Goal: Task Accomplishment & Management: Use online tool/utility

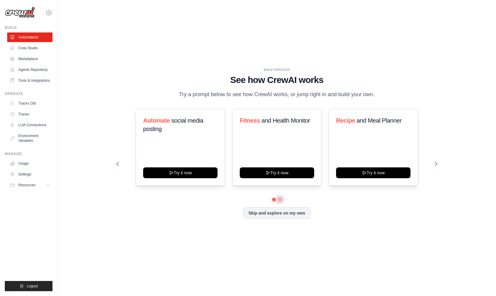
click at [280, 198] on button at bounding box center [280, 199] width 5 height 5
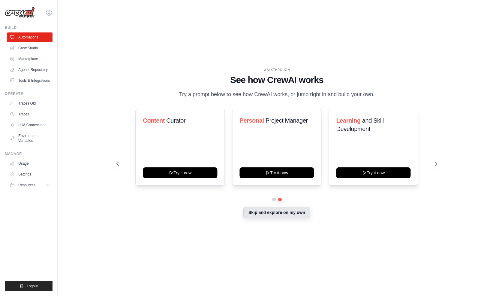
click at [276, 213] on button "Skip and explore on my own" at bounding box center [276, 211] width 67 height 11
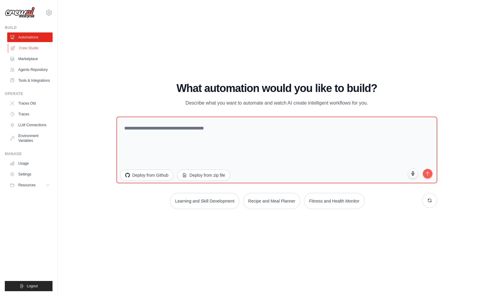
click at [28, 47] on link "Crew Studio" at bounding box center [30, 48] width 45 height 10
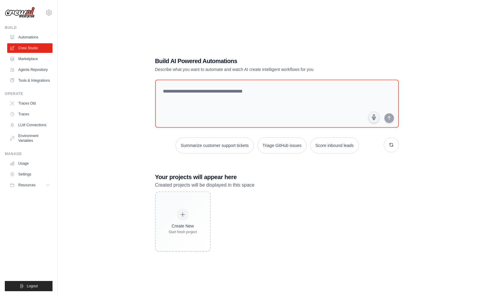
click at [28, 59] on link "Marketplace" at bounding box center [29, 59] width 45 height 10
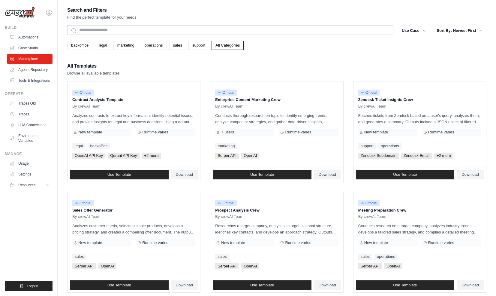
click at [208, 72] on div "All Templates Browse all available templates" at bounding box center [276, 69] width 419 height 14
click at [25, 185] on span "Resources" at bounding box center [27, 184] width 17 height 5
click at [28, 194] on span "Documentation" at bounding box center [33, 195] width 24 height 5
click at [34, 163] on link "Usage" at bounding box center [30, 163] width 45 height 10
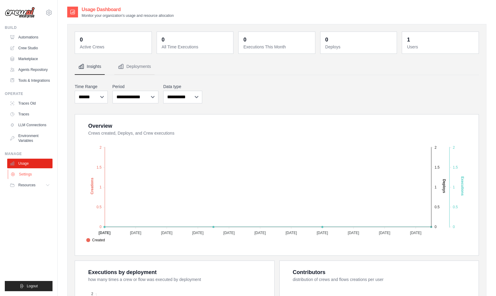
click at [32, 175] on link "Settings" at bounding box center [30, 174] width 45 height 10
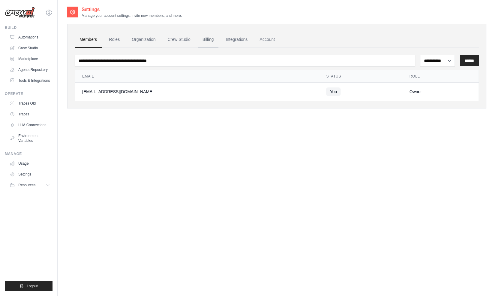
click at [198, 39] on link "Billing" at bounding box center [208, 40] width 21 height 16
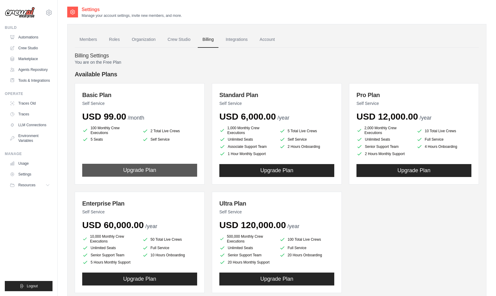
click at [175, 171] on button "Upgrade Plan" at bounding box center [139, 170] width 115 height 13
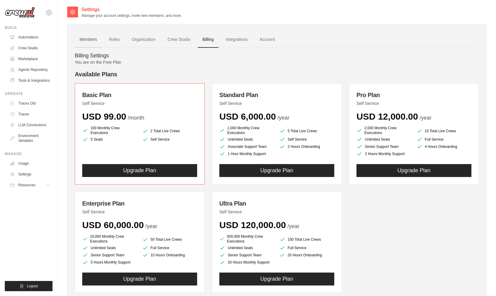
click at [95, 42] on link "Members" at bounding box center [88, 40] width 27 height 16
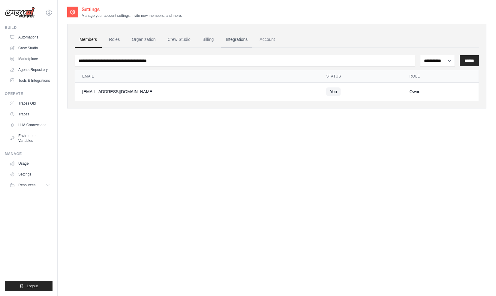
click at [232, 39] on link "Integrations" at bounding box center [237, 40] width 32 height 16
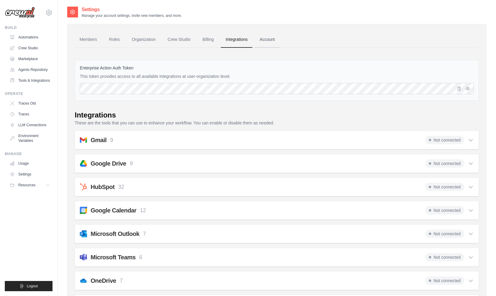
click at [263, 39] on link "Account" at bounding box center [267, 40] width 25 height 16
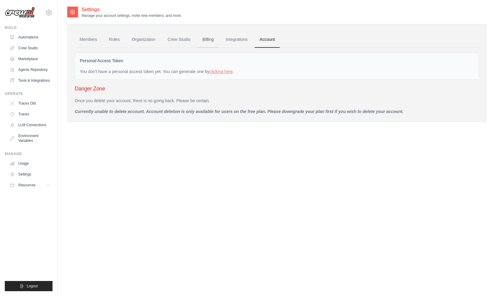
click at [201, 42] on link "Billing" at bounding box center [208, 40] width 21 height 16
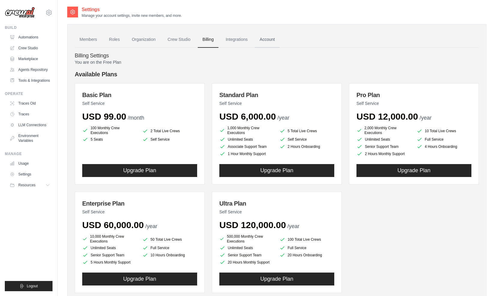
click at [263, 36] on link "Account" at bounding box center [267, 40] width 25 height 16
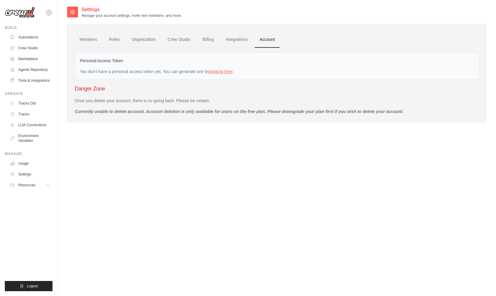
click at [211, 70] on link "clicking here" at bounding box center [220, 71] width 23 height 5
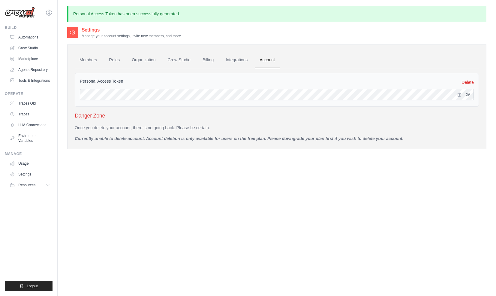
click at [466, 93] on icon "button" at bounding box center [467, 94] width 5 height 5
click at [224, 61] on link "Integrations" at bounding box center [237, 60] width 32 height 16
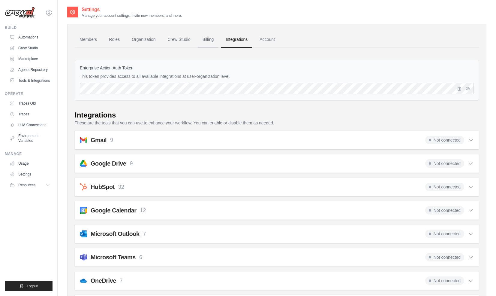
click at [205, 41] on link "Billing" at bounding box center [208, 40] width 21 height 16
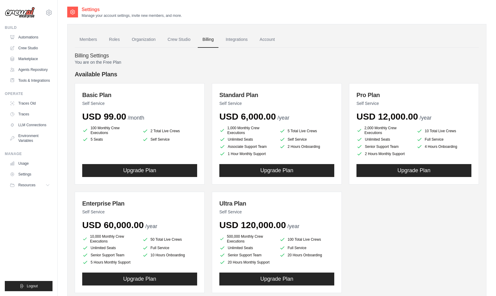
click at [177, 39] on link "Crew Studio" at bounding box center [179, 40] width 32 height 16
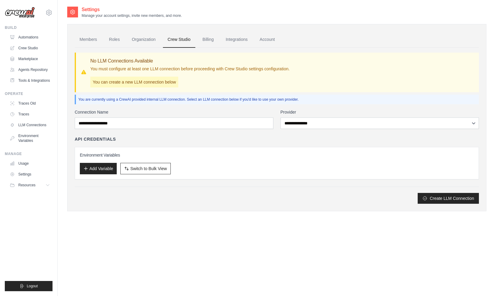
click at [147, 69] on p "You must configure at least one LLM connection before proceeding with Crew Stud…" at bounding box center [189, 69] width 199 height 6
click at [305, 128] on select "**********" at bounding box center [380, 122] width 199 height 11
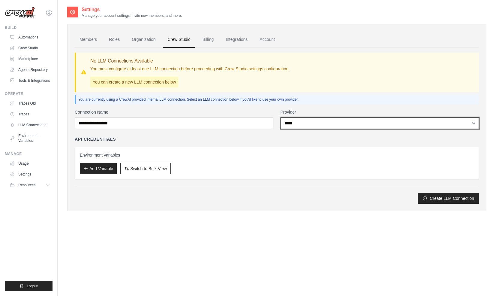
click at [281, 117] on select "**********" at bounding box center [380, 122] width 199 height 11
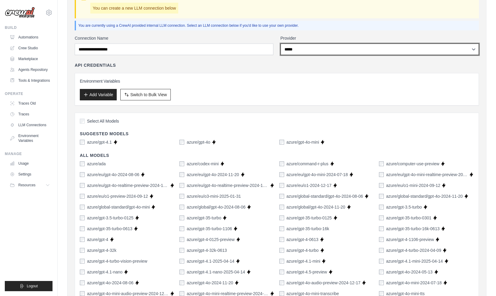
scroll to position [72, 0]
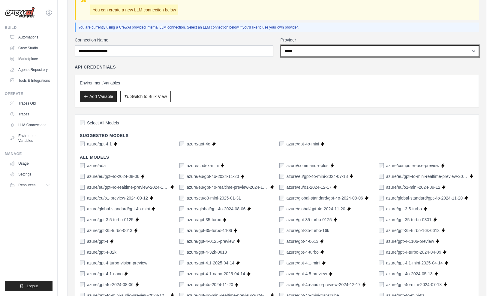
click at [304, 49] on select "**********" at bounding box center [380, 50] width 199 height 11
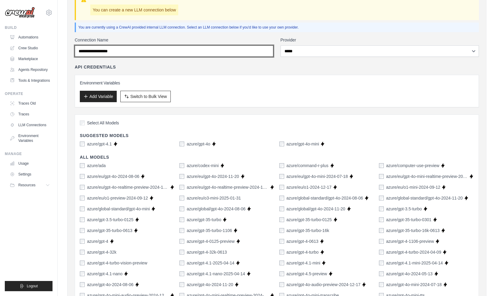
click at [254, 52] on input "Connection Name" at bounding box center [174, 50] width 199 height 11
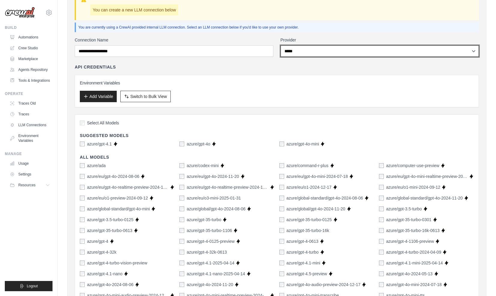
click at [288, 51] on select "**********" at bounding box center [380, 50] width 199 height 11
select select "******"
click at [281, 45] on select "**********" at bounding box center [380, 50] width 199 height 11
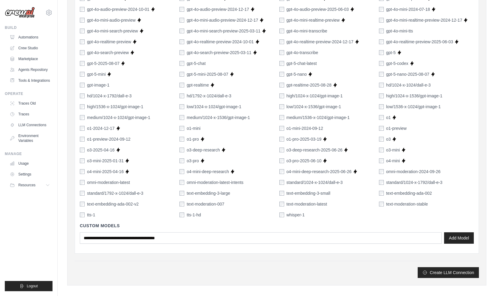
scroll to position [343, 0]
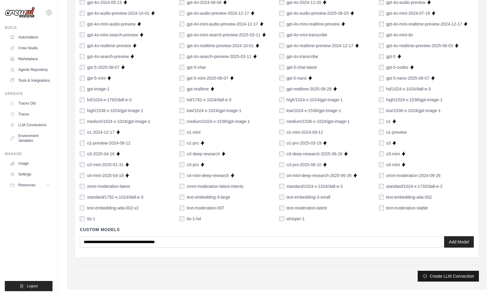
click at [427, 276] on icon "submit" at bounding box center [425, 275] width 5 height 5
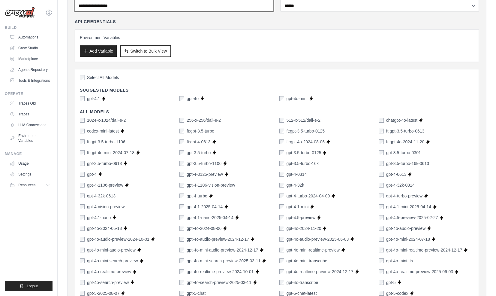
scroll to position [0, 0]
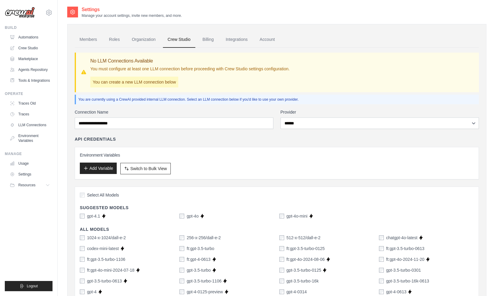
click at [102, 168] on button "Add Variable" at bounding box center [98, 167] width 37 height 11
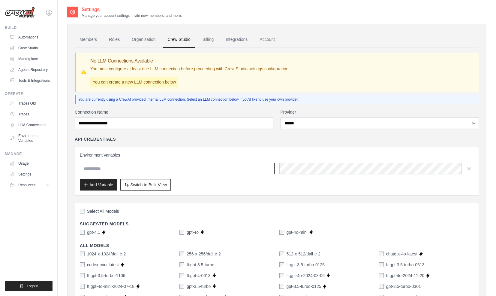
click at [238, 169] on input "text" at bounding box center [177, 168] width 195 height 11
click at [239, 152] on h3 "Environment Variables" at bounding box center [277, 155] width 394 height 6
click at [158, 185] on span "Switch to Bulk View" at bounding box center [148, 184] width 37 height 6
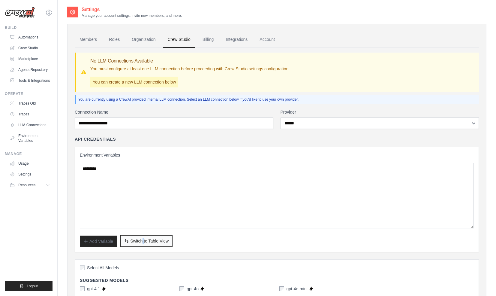
click at [133, 241] on span "Switch to Table View" at bounding box center [149, 241] width 38 height 6
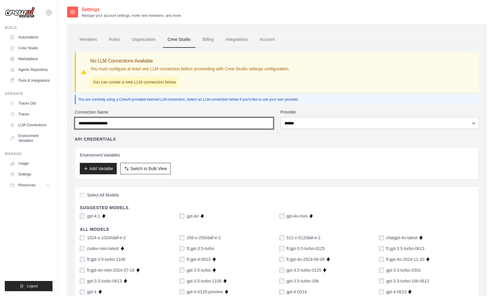
click at [212, 120] on input "Connection Name" at bounding box center [174, 122] width 199 height 11
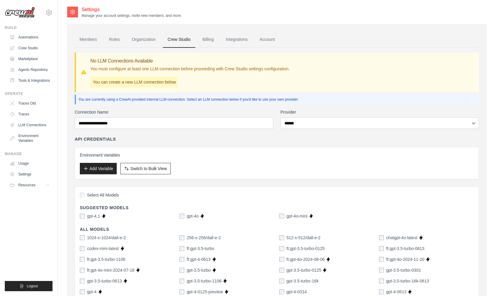
click at [148, 80] on p "You can create a new LLM connection below" at bounding box center [134, 82] width 88 height 11
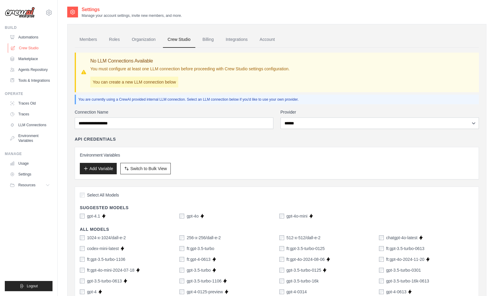
click at [38, 45] on link "Crew Studio" at bounding box center [30, 48] width 45 height 10
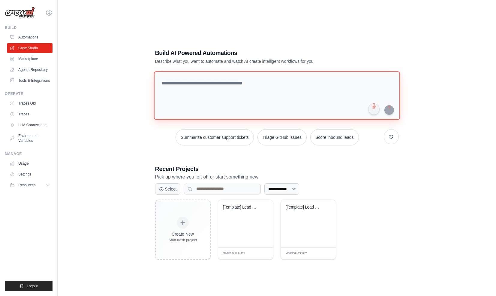
click at [217, 95] on textarea at bounding box center [277, 95] width 246 height 49
type textarea "**********"
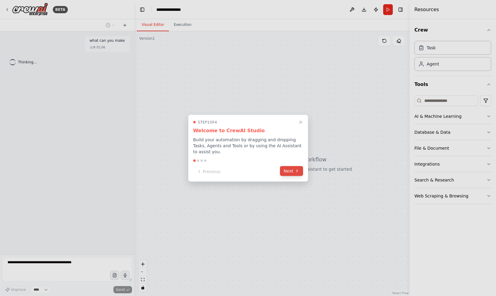
click at [285, 169] on button "Next" at bounding box center [291, 171] width 23 height 10
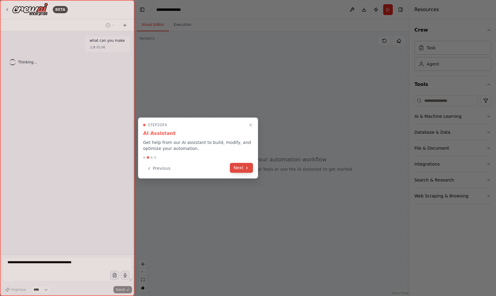
click at [245, 166] on icon at bounding box center [247, 167] width 5 height 5
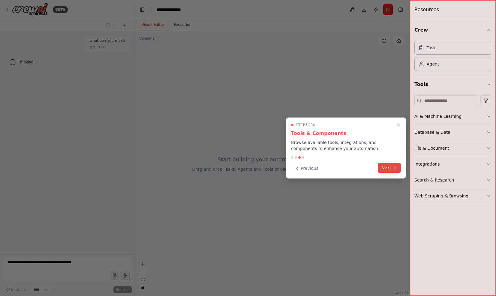
click at [388, 164] on button "Next" at bounding box center [389, 168] width 23 height 10
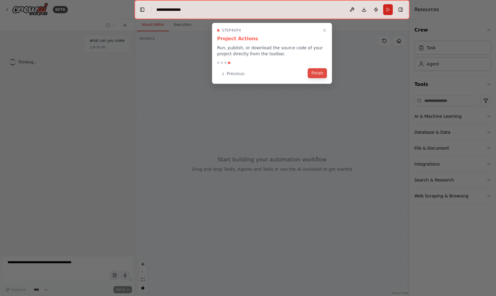
click at [317, 76] on button "Finish" at bounding box center [317, 73] width 19 height 10
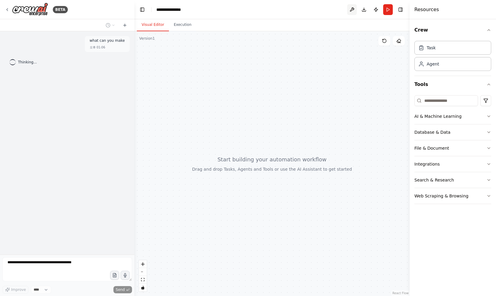
click at [353, 13] on button at bounding box center [352, 9] width 10 height 11
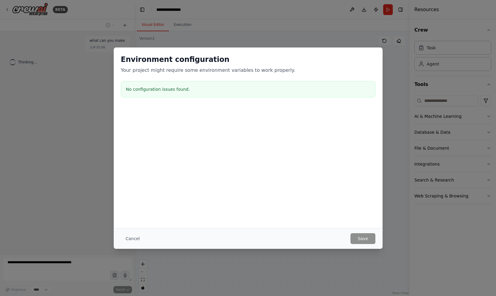
click at [189, 69] on p "Your project might require some environment variables to work properly." at bounding box center [248, 70] width 254 height 7
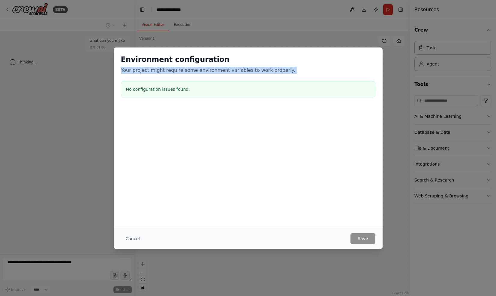
click at [189, 69] on p "Your project might require some environment variables to work properly." at bounding box center [248, 70] width 254 height 7
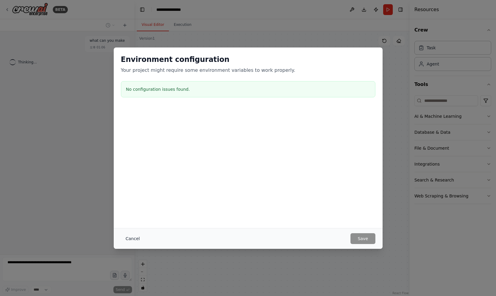
click at [127, 236] on button "Cancel" at bounding box center [133, 238] width 24 height 11
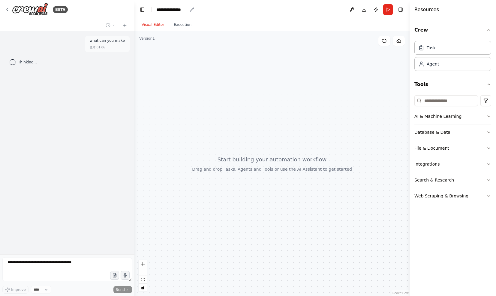
click at [169, 8] on div "**********" at bounding box center [171, 10] width 31 height 6
click at [113, 58] on div "Thinking..." at bounding box center [67, 62] width 125 height 11
click at [124, 27] on icon at bounding box center [124, 25] width 5 height 5
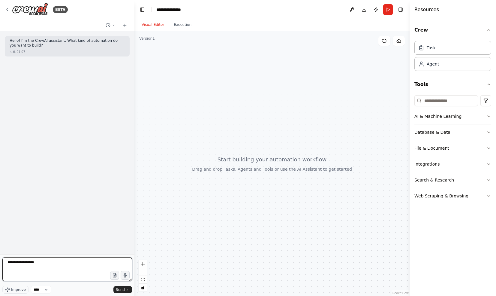
type textarea "**********"
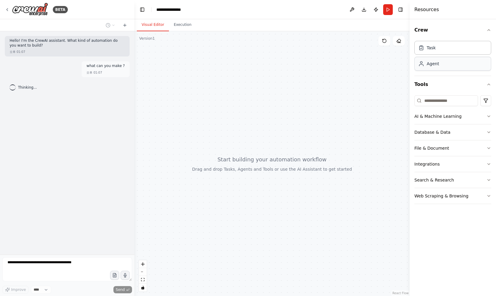
click at [434, 65] on div "Agent" at bounding box center [433, 64] width 12 height 6
click at [440, 50] on div "Task" at bounding box center [452, 48] width 77 height 14
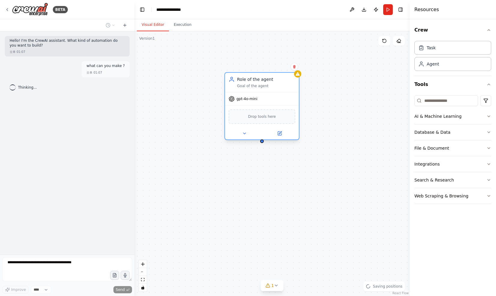
drag, startPoint x: 363, startPoint y: 87, endPoint x: 258, endPoint y: 83, distance: 105.1
click at [258, 83] on div "Role of the agent Goal of the agent" at bounding box center [266, 82] width 58 height 12
click at [263, 118] on span "Drop tools here" at bounding box center [262, 116] width 28 height 6
click at [254, 101] on span "gpt-4o-mini" at bounding box center [246, 98] width 21 height 5
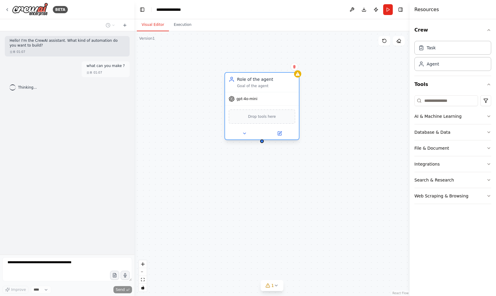
click at [254, 101] on span "gpt-4o-mini" at bounding box center [246, 98] width 21 height 5
click at [232, 100] on icon at bounding box center [231, 98] width 5 height 5
click at [245, 135] on icon at bounding box center [244, 133] width 5 height 5
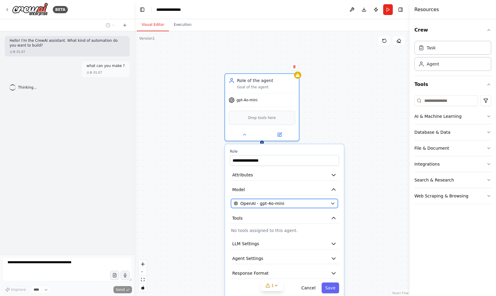
click at [265, 207] on button "OpenAI - gpt-4o-mini" at bounding box center [284, 203] width 107 height 9
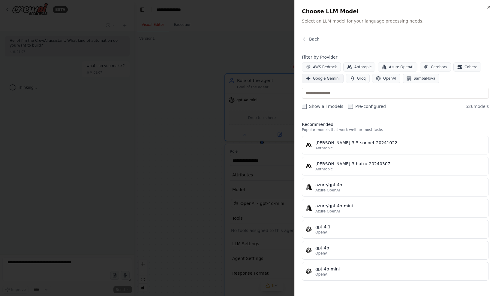
click at [332, 77] on span "Google Gemini" at bounding box center [326, 78] width 27 height 5
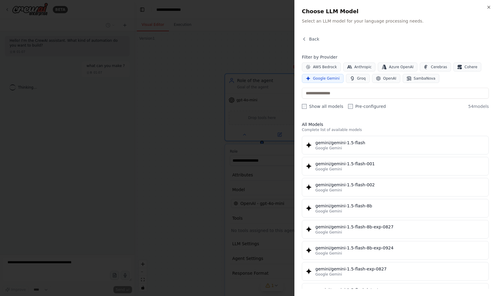
click at [332, 77] on span "Google Gemini" at bounding box center [326, 78] width 27 height 5
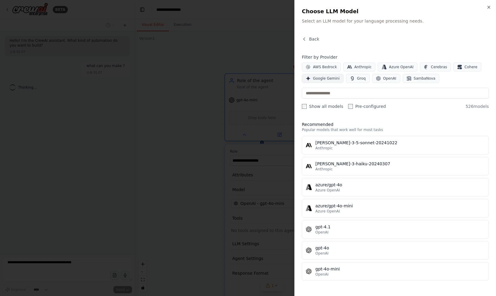
click at [330, 80] on span "Google Gemini" at bounding box center [326, 78] width 27 height 5
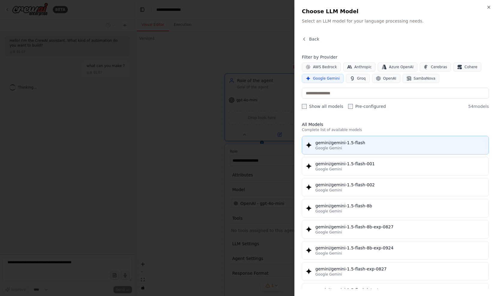
click at [327, 147] on span "Google Gemini" at bounding box center [328, 148] width 27 height 5
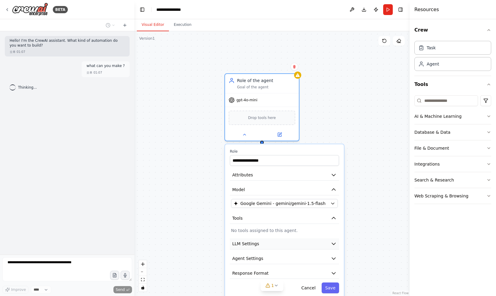
click at [303, 243] on button "LLM Settings" at bounding box center [284, 243] width 109 height 11
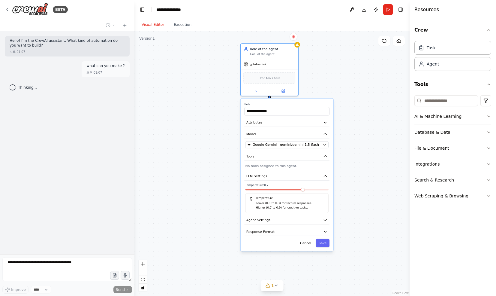
drag, startPoint x: 362, startPoint y: 194, endPoint x: 351, endPoint y: 139, distance: 56.7
click at [351, 137] on div "**********" at bounding box center [271, 163] width 275 height 264
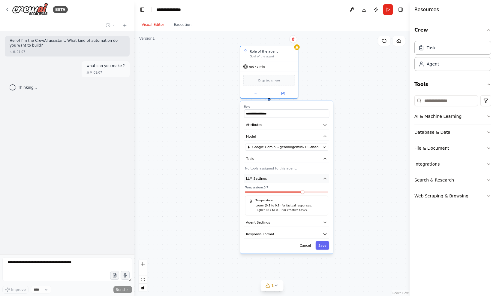
click at [325, 178] on icon "button" at bounding box center [324, 178] width 3 height 2
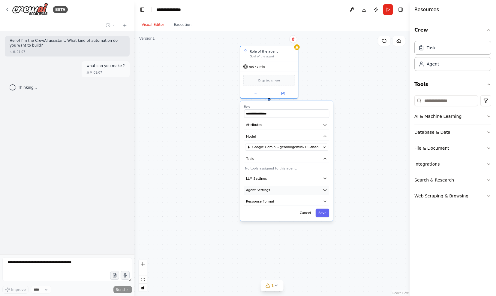
click at [324, 193] on button "Agent Settings" at bounding box center [286, 189] width 85 height 9
click at [324, 203] on button "button" at bounding box center [324, 201] width 8 height 5
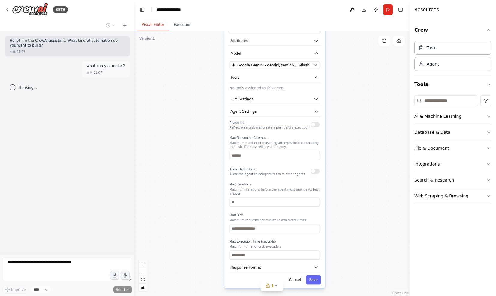
drag, startPoint x: 308, startPoint y: 215, endPoint x: 296, endPoint y: 137, distance: 79.5
click at [296, 137] on div "Max Reasoning Attempts Maximum number of reasoning attempts before executing th…" at bounding box center [275, 147] width 90 height 24
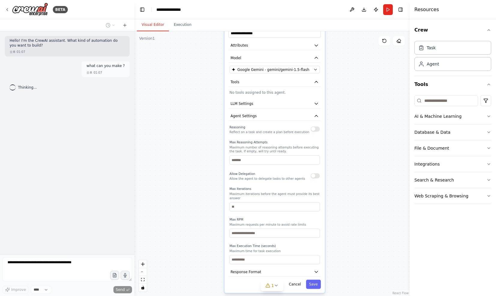
drag, startPoint x: 349, startPoint y: 90, endPoint x: 348, endPoint y: 94, distance: 3.9
click at [348, 94] on div "**********" at bounding box center [271, 163] width 275 height 264
click at [316, 114] on icon "button" at bounding box center [316, 115] width 5 height 5
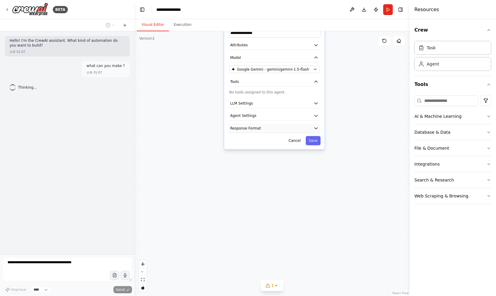
click at [317, 128] on icon "button" at bounding box center [315, 128] width 3 height 2
click at [315, 82] on icon "button" at bounding box center [316, 81] width 5 height 5
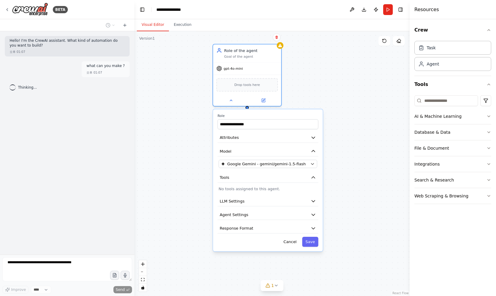
drag, startPoint x: 338, startPoint y: 68, endPoint x: 335, endPoint y: 170, distance: 102.7
click at [335, 171] on div "**********" at bounding box center [271, 163] width 275 height 264
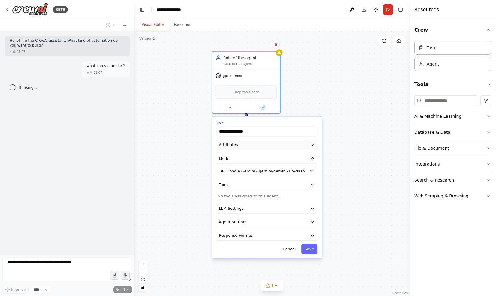
click at [311, 147] on icon "button" at bounding box center [312, 144] width 5 height 5
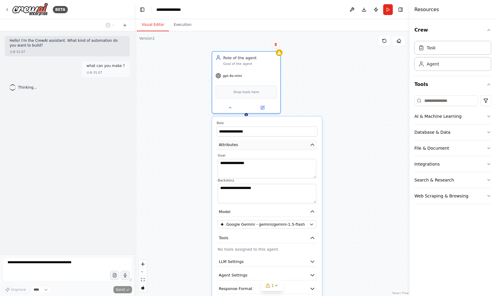
click at [311, 147] on icon "button" at bounding box center [312, 144] width 5 height 5
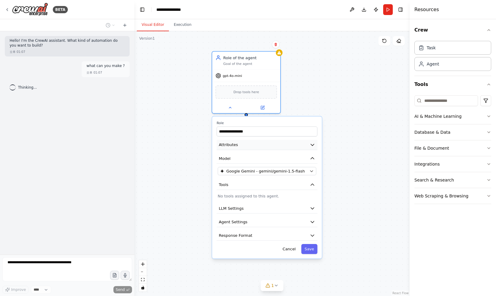
click at [311, 147] on icon "button" at bounding box center [312, 144] width 5 height 5
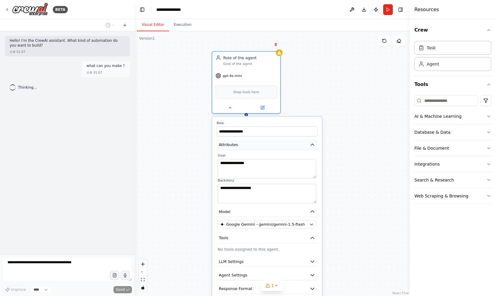
click at [311, 147] on icon "button" at bounding box center [312, 144] width 5 height 5
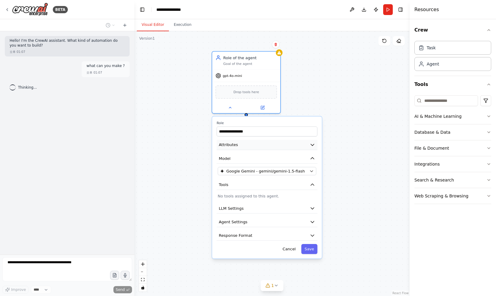
click at [312, 147] on button "Attributes" at bounding box center [267, 145] width 101 height 10
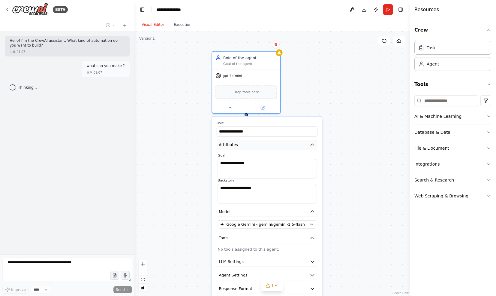
click at [312, 147] on button "Attributes" at bounding box center [267, 145] width 101 height 10
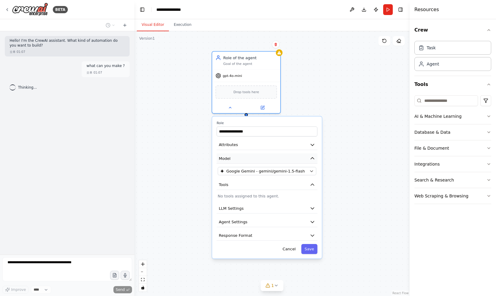
click at [312, 158] on icon "button" at bounding box center [312, 158] width 3 height 2
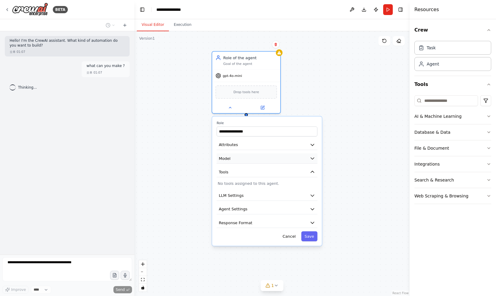
click at [312, 158] on icon "button" at bounding box center [312, 159] width 3 height 2
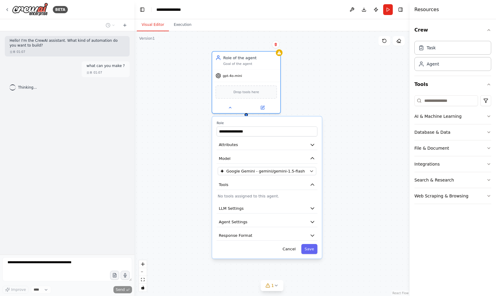
click at [321, 99] on div "**********" at bounding box center [271, 163] width 275 height 264
click at [308, 246] on button "Save" at bounding box center [309, 249] width 16 height 10
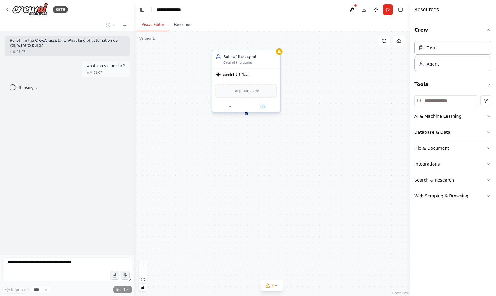
click at [230, 77] on span "gemini-1.5-flash" at bounding box center [236, 74] width 27 height 5
click at [239, 77] on div "gemini-1.5-flash" at bounding box center [232, 74] width 34 height 5
click at [257, 104] on button at bounding box center [262, 106] width 31 height 7
click at [230, 108] on icon at bounding box center [230, 106] width 5 height 5
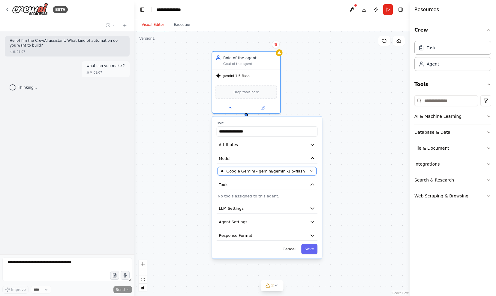
click at [248, 175] on button "Google Gemini - gemini/gemini-1.5-flash" at bounding box center [267, 171] width 98 height 8
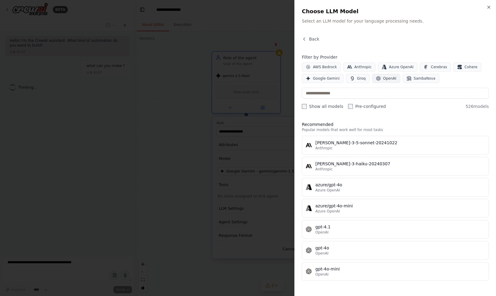
click at [383, 79] on span "OpenAI" at bounding box center [389, 78] width 13 height 5
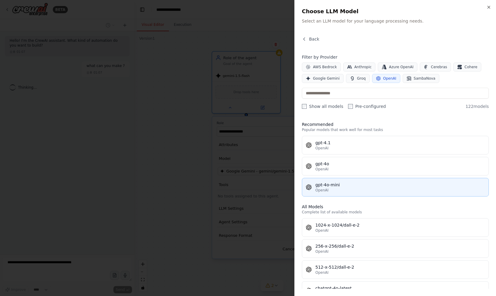
click at [338, 185] on div "gpt-4o-mini" at bounding box center [400, 185] width 170 height 6
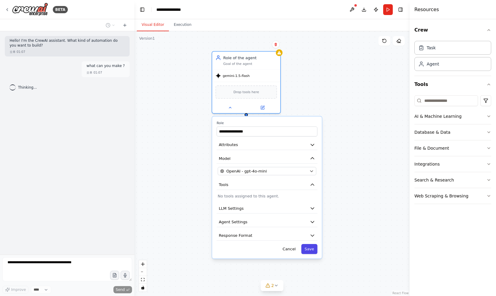
click at [306, 249] on button "Save" at bounding box center [309, 249] width 16 height 10
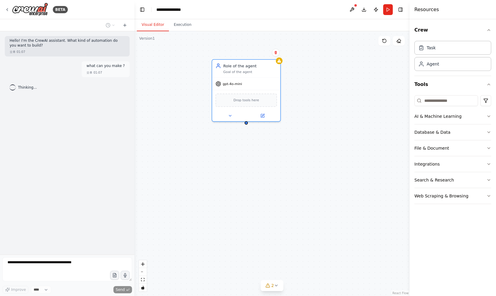
drag, startPoint x: 315, startPoint y: 82, endPoint x: 315, endPoint y: 101, distance: 18.6
click at [315, 101] on div "Role of the agent Goal of the agent gpt-4o-mini Drop tools here" at bounding box center [271, 163] width 275 height 264
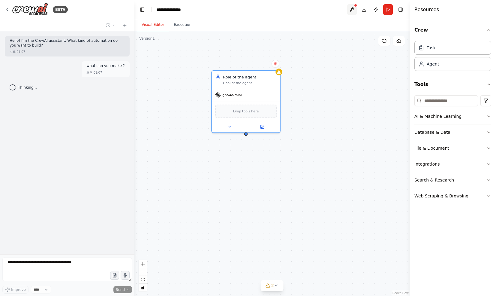
click at [355, 8] on button at bounding box center [352, 9] width 10 height 11
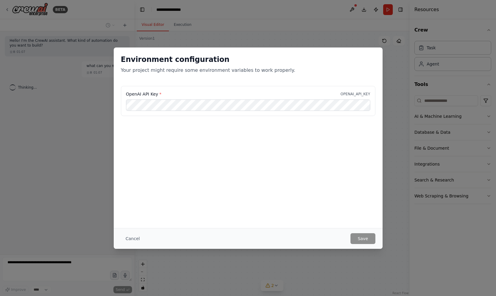
click at [230, 131] on div "OpenAI API Key * OPENAI_API_KEY" at bounding box center [248, 116] width 269 height 60
click at [127, 240] on button "Cancel" at bounding box center [133, 238] width 24 height 11
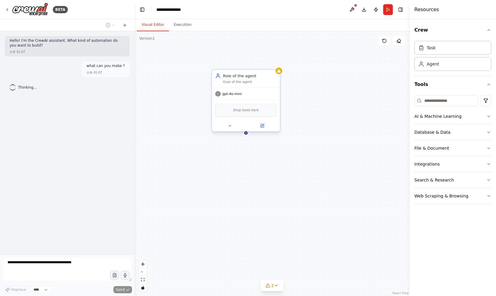
click at [245, 132] on div at bounding box center [245, 132] width 3 height 3
drag, startPoint x: 245, startPoint y: 132, endPoint x: 245, endPoint y: 141, distance: 9.0
click at [246, 143] on div "Role of the agent Goal of the agent gpt-4o-mini Drop tools here" at bounding box center [271, 163] width 275 height 264
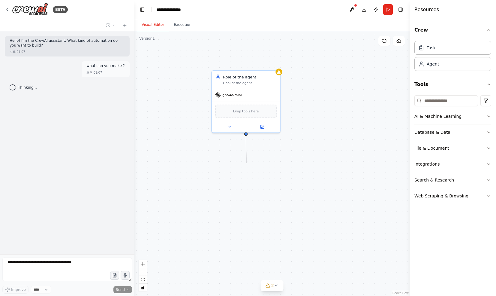
drag, startPoint x: 245, startPoint y: 134, endPoint x: 246, endPoint y: 161, distance: 27.0
click at [246, 162] on div "Role of the agent Goal of the agent gpt-4o-mini Drop tools here" at bounding box center [271, 163] width 275 height 264
click at [246, 164] on div "Role of the agent Goal of the agent gpt-4o-mini Drop tools here" at bounding box center [271, 163] width 275 height 264
click at [185, 23] on button "Execution" at bounding box center [182, 25] width 27 height 13
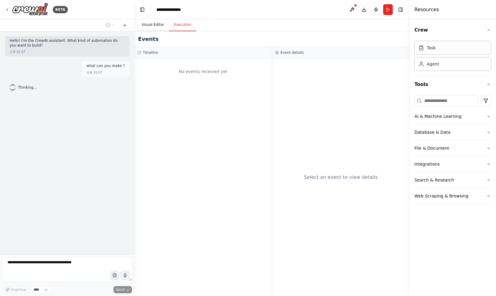
click at [149, 26] on button "Visual Editor" at bounding box center [153, 25] width 32 height 13
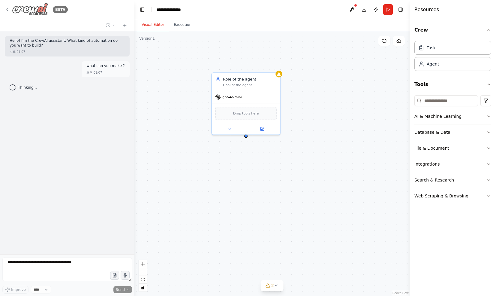
click at [9, 7] on icon at bounding box center [7, 9] width 5 height 5
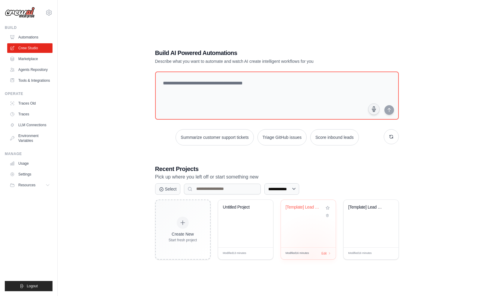
click at [311, 257] on div "[Template] Lead Scoring and Strateg... Modified 16 minutes Edit" at bounding box center [309, 229] width 56 height 60
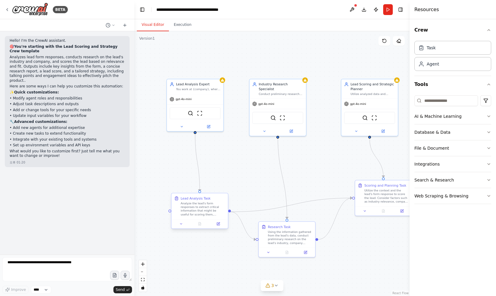
click at [206, 206] on div "Analyze the lead's form responses to extract critical information that might be…" at bounding box center [203, 208] width 44 height 15
click at [185, 223] on button at bounding box center [181, 223] width 16 height 5
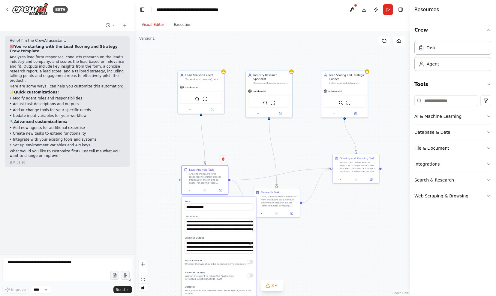
drag, startPoint x: 164, startPoint y: 234, endPoint x: 173, endPoint y: 205, distance: 29.9
click at [173, 206] on div ".deletable-edge-delete-btn { width: 20px; height: 20px; border: 0px solid #ffff…" at bounding box center [271, 163] width 275 height 264
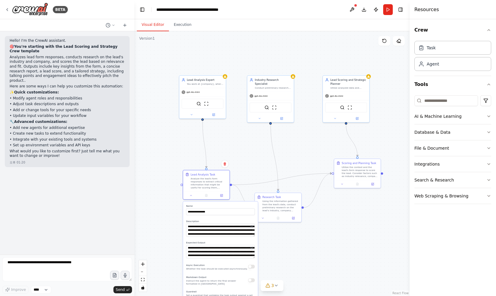
click at [233, 138] on div ".deletable-edge-delete-btn { width: 20px; height: 20px; border: 0px solid #ffff…" at bounding box center [271, 163] width 275 height 264
click at [206, 103] on img at bounding box center [206, 103] width 5 height 5
click at [266, 104] on img at bounding box center [266, 106] width 5 height 5
